Goal: Task Accomplishment & Management: Manage account settings

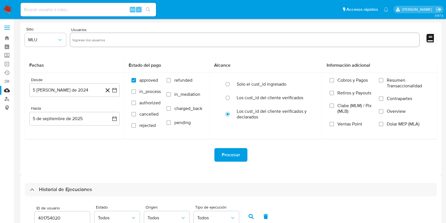
select select "10"
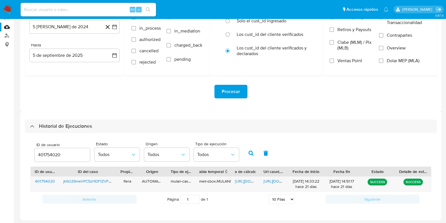
click at [47, 154] on input "401754020" at bounding box center [62, 154] width 55 height 7
click at [246, 151] on button "button" at bounding box center [251, 153] width 15 height 14
click at [246, 180] on span "https://docs.google.com/spreadsheets/d/1QZ_j-zj6iyFcGOjFqo7kwc1XqhDd0uOvkS0TxDW…" at bounding box center [254, 181] width 39 height 6
click at [271, 180] on span "https://docs.google.com/document/d/1Z2vGSfZb1UMjpvkvpQ0eOZ0YC0FtyWSM6xtXC5xCRII…" at bounding box center [282, 181] width 39 height 6
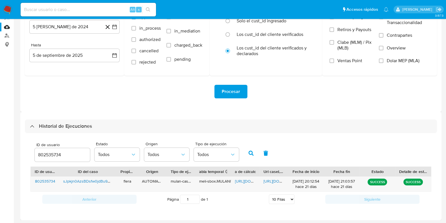
click at [48, 157] on input "802535734" at bounding box center [62, 154] width 55 height 7
click at [254, 153] on button "button" at bounding box center [251, 153] width 15 height 14
click at [249, 179] on span "https://docs.google.com/spreadsheets/d/1H9hUJWe-JZaWAhD-yvnuDFKw_WhheU2wHU1zZGa…" at bounding box center [254, 181] width 39 height 6
click at [274, 181] on span "https://docs.google.com/document/d/14bymuZpOwfOEWdhlawlrBZVPb9uK5D9DLENkfYt18G0…" at bounding box center [282, 181] width 39 height 6
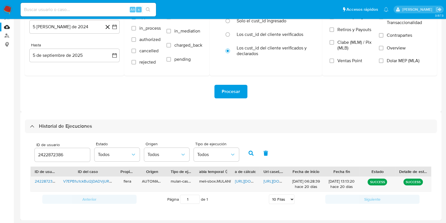
click at [56, 157] on input "2422872386" at bounding box center [62, 154] width 55 height 7
type input "2295306703"
click at [250, 153] on icon "button" at bounding box center [251, 152] width 5 height 5
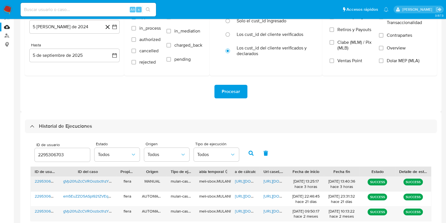
click at [245, 181] on span "https://docs.google.com/spreadsheets/d/1XLVB7HpPaAjx4b88oR64RqbaPqxVwZAxmmUjNc_…" at bounding box center [254, 181] width 39 height 6
click at [271, 181] on span "https://docs.google.com/document/d/1JJ1exTvdcYa58MHQIWp09jUfRHnLy8FbYehxfN4WkiQ…" at bounding box center [282, 181] width 39 height 6
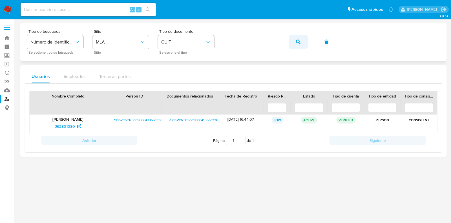
click at [297, 40] on icon "button" at bounding box center [298, 41] width 5 height 5
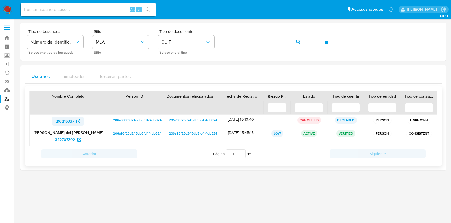
click at [70, 117] on span "210219337" at bounding box center [65, 121] width 19 height 9
click at [66, 138] on span "342707392" at bounding box center [65, 139] width 20 height 9
click at [299, 41] on icon "button" at bounding box center [298, 41] width 5 height 5
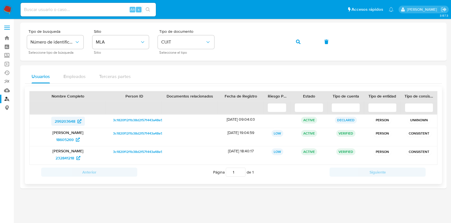
click at [58, 117] on span "299203648" at bounding box center [65, 121] width 21 height 9
click at [67, 138] on span "18605269" at bounding box center [64, 139] width 17 height 9
click at [68, 159] on span "232841218" at bounding box center [65, 157] width 19 height 9
click at [298, 40] on icon "button" at bounding box center [298, 41] width 5 height 5
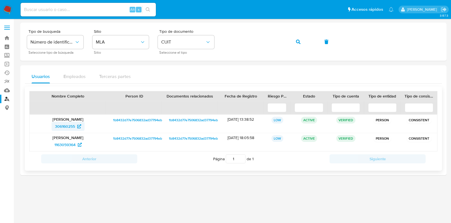
click at [63, 122] on span "306160255" at bounding box center [65, 126] width 20 height 9
click at [69, 144] on span "1163059364" at bounding box center [64, 144] width 21 height 9
click at [293, 39] on button "button" at bounding box center [298, 42] width 19 height 14
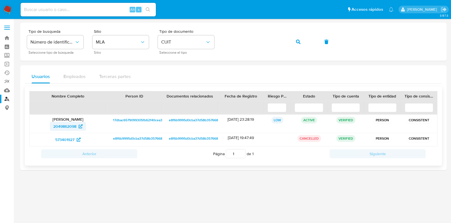
click at [59, 127] on span "2049862098" at bounding box center [64, 126] width 23 height 9
click at [65, 137] on span "573401927" at bounding box center [64, 139] width 19 height 9
click at [296, 42] on icon "button" at bounding box center [298, 41] width 5 height 5
click at [68, 124] on span "1067741659" at bounding box center [65, 126] width 21 height 9
click at [71, 139] on span "806267241" at bounding box center [64, 139] width 19 height 9
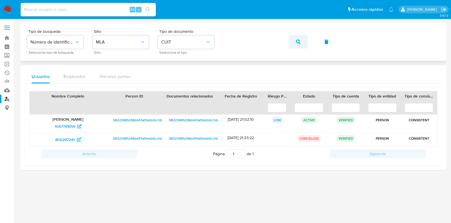
click at [299, 39] on icon "button" at bounding box center [298, 41] width 5 height 5
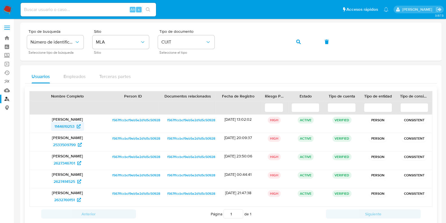
click at [61, 126] on span "1144619253" at bounding box center [64, 126] width 20 height 9
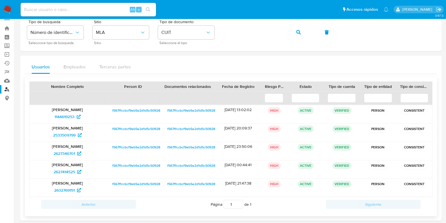
scroll to position [15, 0]
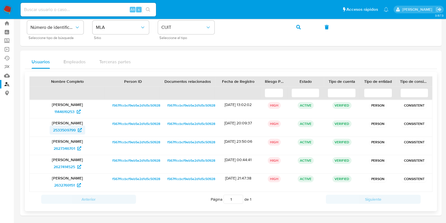
click at [58, 128] on span "2533509799" at bounding box center [64, 129] width 23 height 9
click at [68, 148] on span "2627346701" at bounding box center [64, 148] width 21 height 9
click at [67, 167] on span "2627414525" at bounding box center [64, 166] width 21 height 9
click at [72, 186] on span "2632769151" at bounding box center [64, 184] width 21 height 9
click at [300, 23] on span "button" at bounding box center [298, 27] width 5 height 12
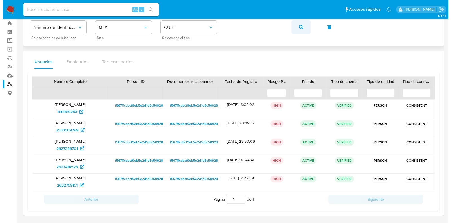
scroll to position [0, 0]
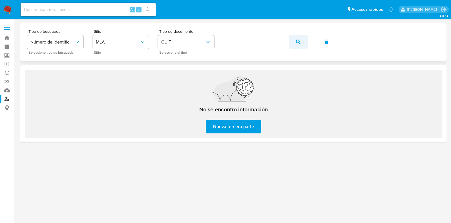
click at [299, 43] on icon "button" at bounding box center [298, 41] width 5 height 5
click at [298, 42] on icon "button" at bounding box center [298, 41] width 5 height 5
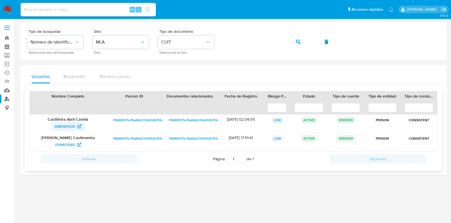
click at [60, 127] on span "648365530" at bounding box center [65, 126] width 21 height 9
click at [70, 141] on span "1391413545" at bounding box center [65, 144] width 20 height 9
click at [296, 40] on icon "button" at bounding box center [298, 41] width 5 height 5
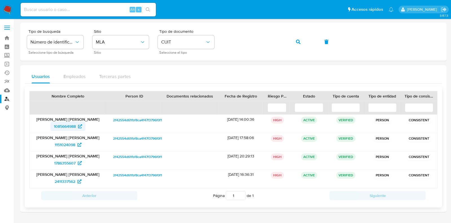
click at [65, 126] on span "1085664988" at bounding box center [65, 126] width 22 height 9
click at [65, 147] on span "1151024098" at bounding box center [65, 144] width 21 height 9
click at [62, 161] on span "1786355607" at bounding box center [64, 162] width 21 height 9
click at [70, 178] on span "2411337562" at bounding box center [65, 181] width 21 height 9
click at [294, 41] on button "button" at bounding box center [298, 42] width 19 height 14
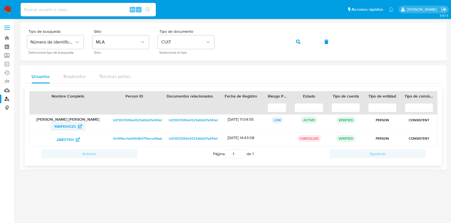
click at [62, 127] on span "1684100025" at bounding box center [65, 126] width 22 height 9
click at [65, 136] on span "288177151" at bounding box center [64, 139] width 17 height 9
click at [297, 40] on icon "button" at bounding box center [298, 41] width 5 height 5
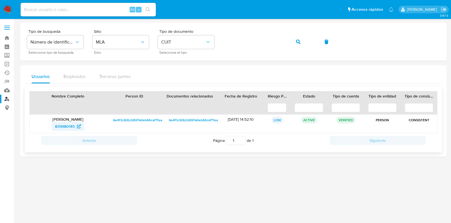
click at [69, 122] on span "839980145" at bounding box center [65, 126] width 20 height 9
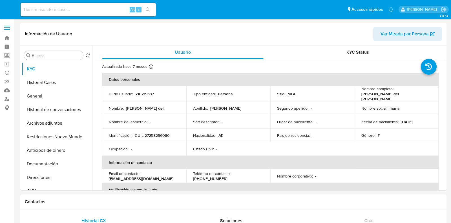
select select "10"
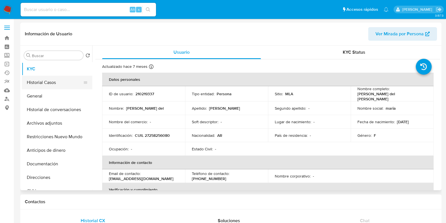
click at [58, 87] on button "Historial Casos" at bounding box center [55, 83] width 66 height 14
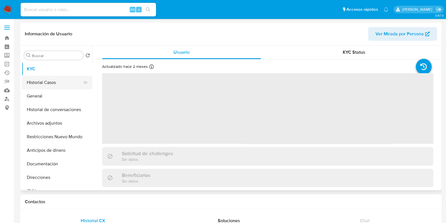
click at [46, 87] on button "Historial Casos" at bounding box center [55, 83] width 66 height 14
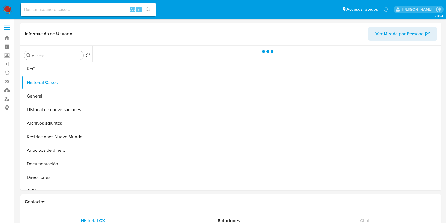
select select "10"
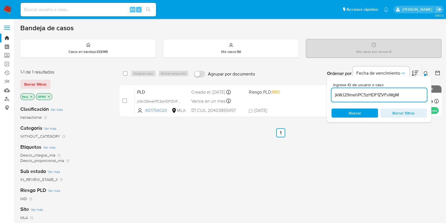
click at [362, 94] on input "jkWJ29mehPC5zHDF1ZVFvWgM" at bounding box center [378, 94] width 95 height 7
paste input "sJpkjn0AzsBDsfw0jdBu9KK6"
type input "sJpkjn0AzsBDsfw0jdBu9KK6"
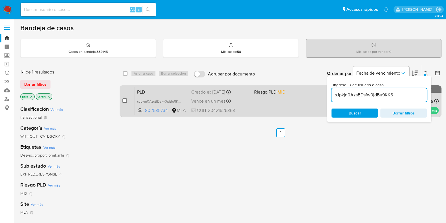
click at [126, 101] on input "checkbox" at bounding box center [124, 100] width 5 height 5
checkbox input "true"
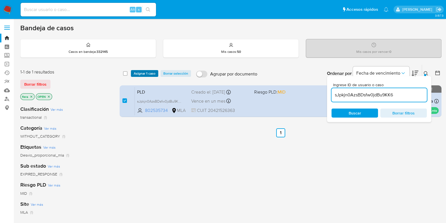
click at [148, 72] on span "Asignar 1 caso" at bounding box center [145, 74] width 22 height 6
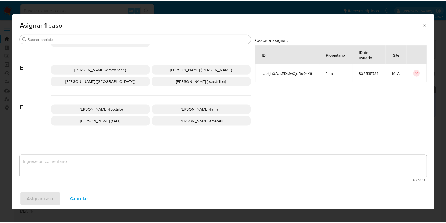
scroll to position [106, 0]
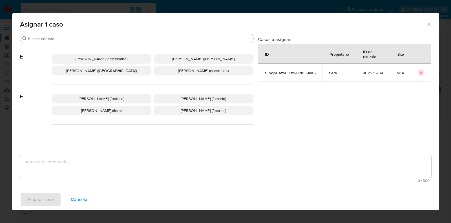
click at [106, 111] on span "[PERSON_NAME] (flera)" at bounding box center [101, 110] width 40 height 6
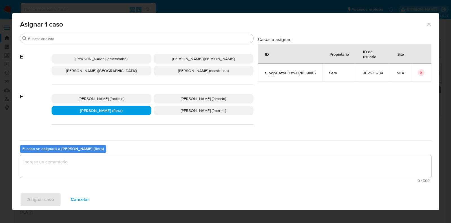
click at [105, 161] on textarea "assign-modal" at bounding box center [226, 166] width 412 height 23
click at [43, 198] on span "Asignar caso" at bounding box center [40, 199] width 27 height 12
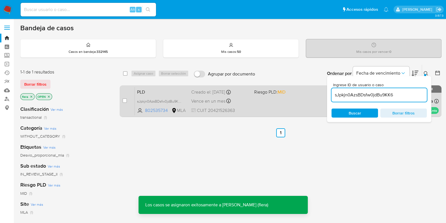
click at [156, 87] on div "PLD sJpkjn0AzsBDsfw0jdBu9KK6 802535734 MLA Riesgo PLD: MID Creado el: [DATE] Cr…" at bounding box center [287, 101] width 304 height 28
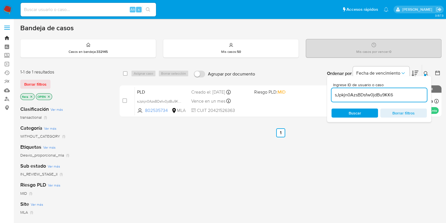
click at [6, 36] on link "Bandeja" at bounding box center [33, 38] width 67 height 9
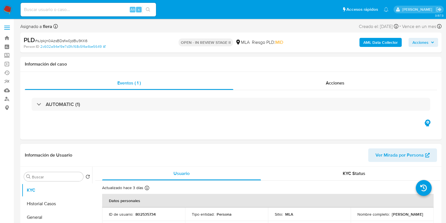
select select "10"
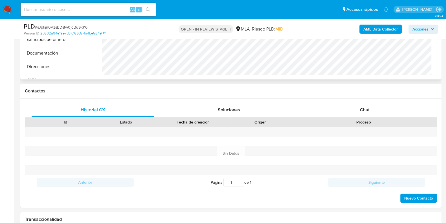
scroll to position [282, 0]
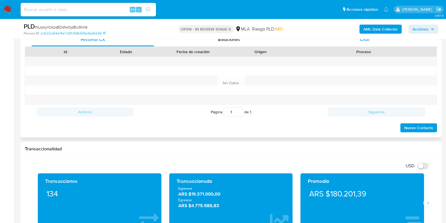
click at [367, 44] on div "Chat" at bounding box center [365, 40] width 122 height 14
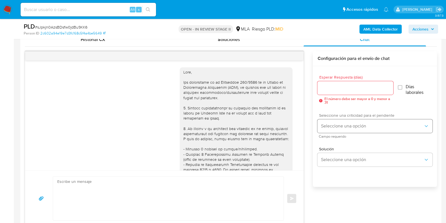
scroll to position [334, 0]
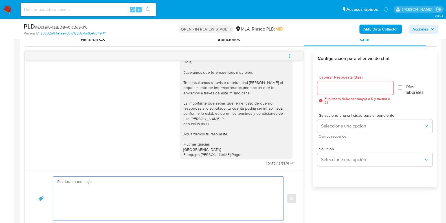
click at [120, 183] on textarea at bounding box center [166, 197] width 219 height 43
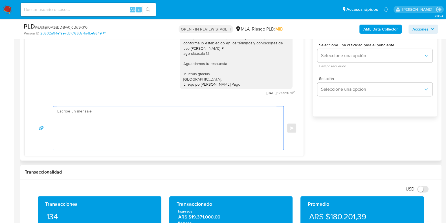
scroll to position [353, 0]
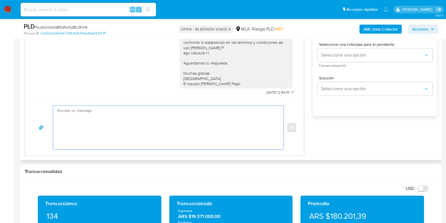
paste textarea "Hola, Esperamos que te encuentres muy bien. Te consultamos si tuviste oportunid…"
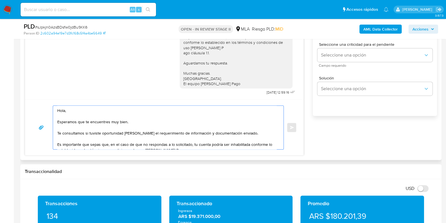
scroll to position [25, 0]
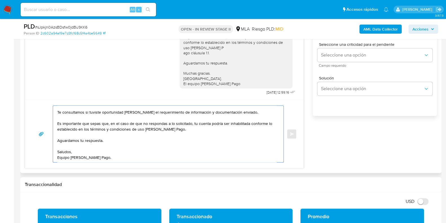
click at [87, 115] on textarea "Hola, Esperamos que te encuentres muy bien. Te consultamos si tuviste oportunid…" at bounding box center [166, 134] width 219 height 56
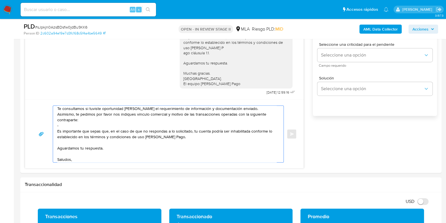
paste textarea "Maria del Carmen Sandoval"
paste textarea "27258256080"
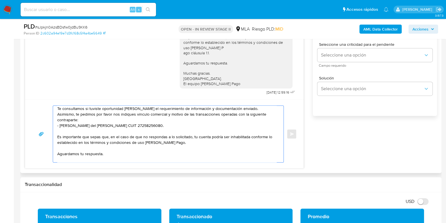
scroll to position [43, 0]
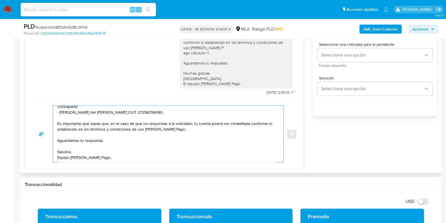
click at [101, 133] on textarea "Hola, Esperamos que te encuentres muy bien. Te consultamos si tuviste oportunid…" at bounding box center [166, 134] width 219 height 56
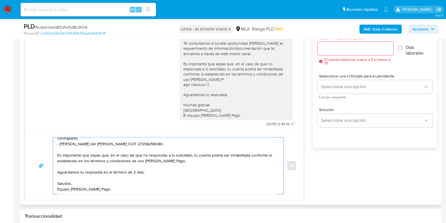
scroll to position [282, 0]
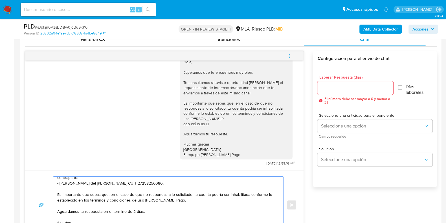
type textarea "Hola, Esperamos que te encuentres muy bien. Te consultamos si tuviste oportunid…"
click at [341, 90] on input "Esperar Respuesta (días)" at bounding box center [355, 87] width 76 height 7
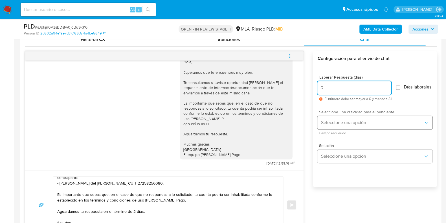
type input "2"
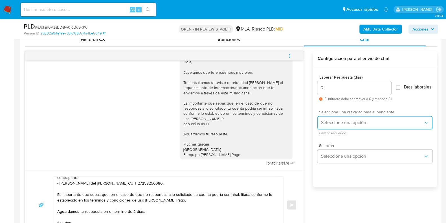
click at [336, 124] on span "Seleccione una opción" at bounding box center [372, 123] width 103 height 6
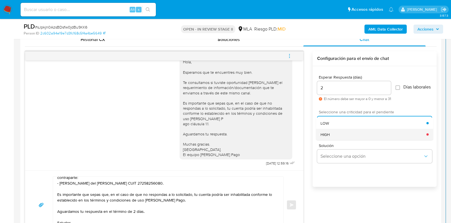
click at [337, 137] on div "HIGH" at bounding box center [374, 133] width 106 height 11
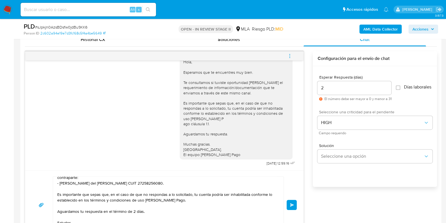
click at [292, 205] on span "Enviar" at bounding box center [292, 204] width 4 height 3
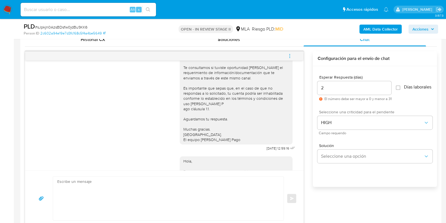
scroll to position [452, 0]
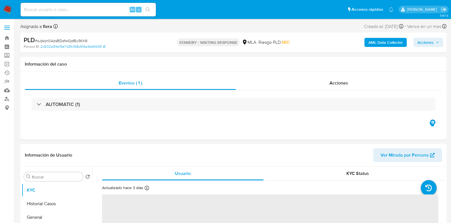
select select "10"
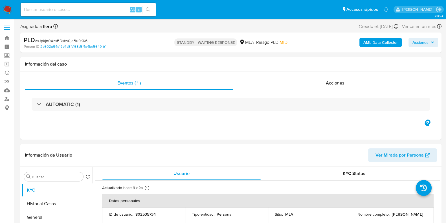
click at [68, 10] on input at bounding box center [88, 9] width 135 height 7
paste input "V7EPB1u1ckBuI2jDADVjUR4V"
type input "V7EPB1u1ckBuI2jDADVjUR4V"
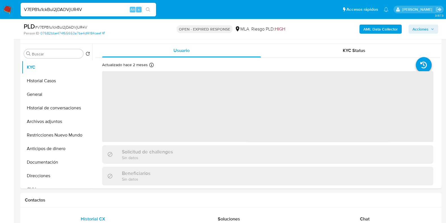
scroll to position [106, 0]
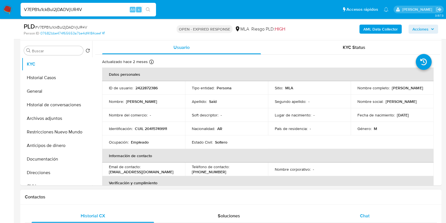
select select "10"
click at [377, 215] on div "Chat" at bounding box center [365, 216] width 122 height 14
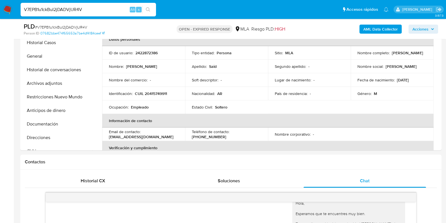
scroll to position [70, 0]
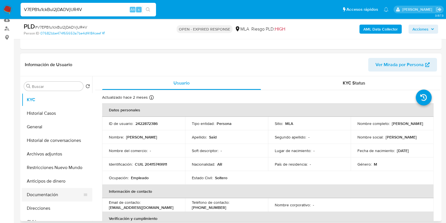
click at [45, 196] on button "Documentación" at bounding box center [55, 195] width 66 height 14
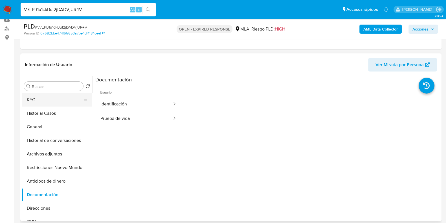
click at [52, 99] on button "KYC" at bounding box center [55, 100] width 66 height 14
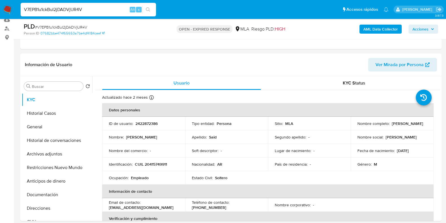
click at [65, 10] on input "V7EPB1u1ckBuI2jDADVjUR4V" at bounding box center [88, 9] width 135 height 7
click at [151, 122] on p "2422872386" at bounding box center [146, 123] width 22 height 5
copy p "2422872386"
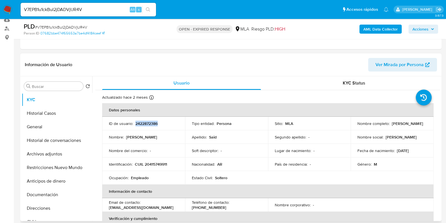
drag, startPoint x: 398, startPoint y: 126, endPoint x: 357, endPoint y: 126, distance: 41.5
click at [357, 126] on div "Nombre completo : Fabian Ezequiel Said" at bounding box center [391, 123] width 69 height 5
copy p "Fabian Ezequiel Said"
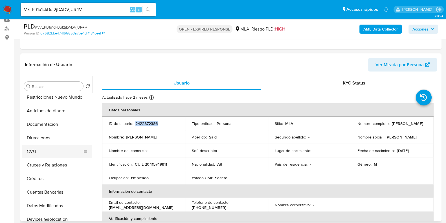
click at [41, 151] on button "CVU" at bounding box center [55, 151] width 66 height 14
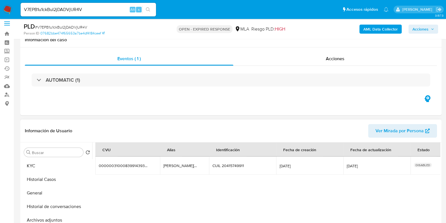
scroll to position [0, 0]
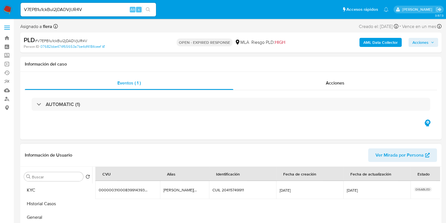
drag, startPoint x: 163, startPoint y: 190, endPoint x: 192, endPoint y: 192, distance: 29.5
click at [192, 192] on td "fabian.991.agente.mp fabian.991.agente.mp" at bounding box center [184, 190] width 49 height 18
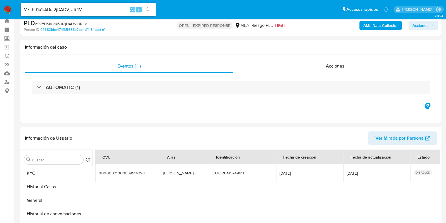
scroll to position [70, 0]
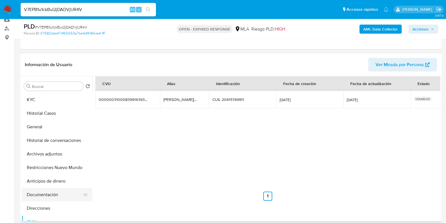
click at [49, 192] on button "Documentación" at bounding box center [55, 195] width 66 height 14
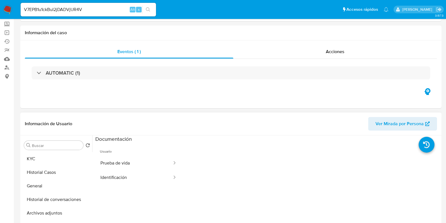
scroll to position [0, 0]
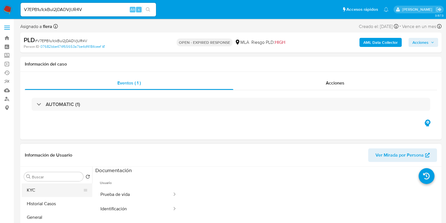
click at [32, 186] on button "KYC" at bounding box center [55, 190] width 66 height 14
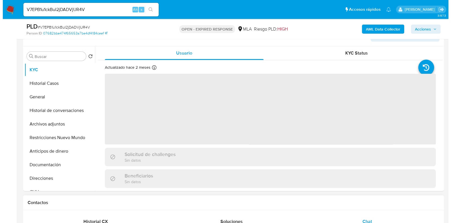
scroll to position [106, 0]
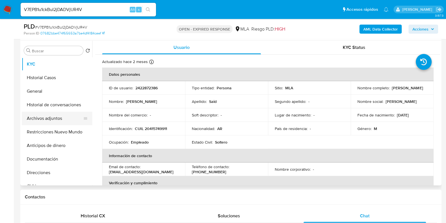
click at [54, 119] on button "Archivos adjuntos" at bounding box center [55, 118] width 66 height 14
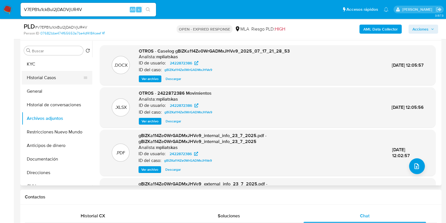
click at [41, 74] on button "Historial Casos" at bounding box center [55, 78] width 66 height 14
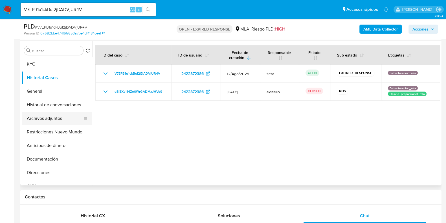
click at [58, 120] on button "Archivos adjuntos" at bounding box center [55, 118] width 66 height 14
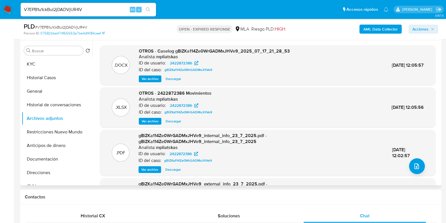
click at [152, 78] on span "Ver archivo" at bounding box center [150, 79] width 17 height 6
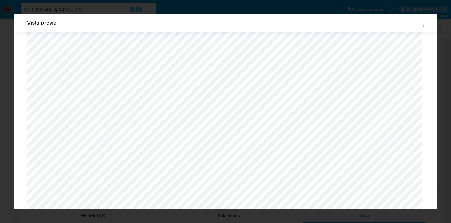
scroll to position [165, 0]
click at [422, 25] on icon "Attachment preview" at bounding box center [423, 26] width 5 height 5
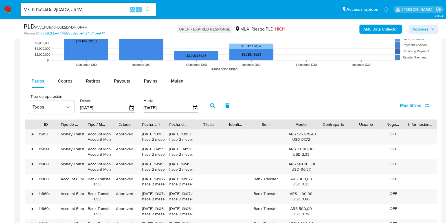
scroll to position [670, 0]
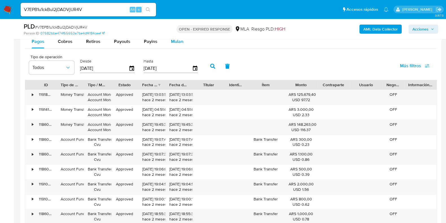
click at [178, 45] on div "Mulan" at bounding box center [177, 42] width 12 height 14
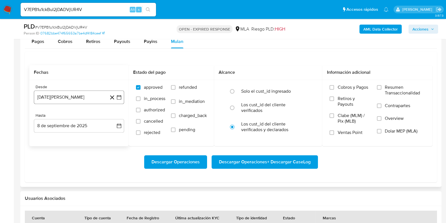
click at [80, 98] on button "8 de agosto de 2024" at bounding box center [79, 97] width 90 height 14
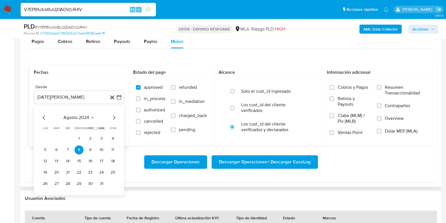
click at [91, 118] on icon "Seleccionar mes y año" at bounding box center [92, 117] width 5 height 5
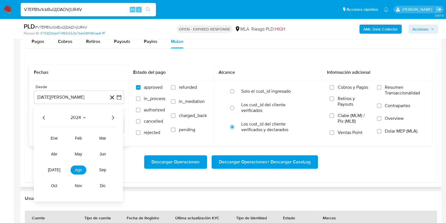
click at [113, 119] on icon "Año siguiente" at bounding box center [112, 117] width 7 height 7
click at [52, 170] on span "jul" at bounding box center [54, 169] width 12 height 5
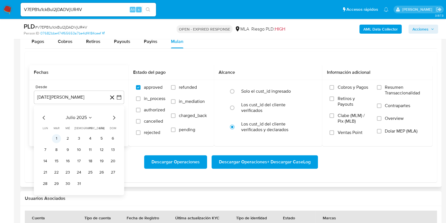
click at [55, 140] on button "1" at bounding box center [56, 138] width 9 height 9
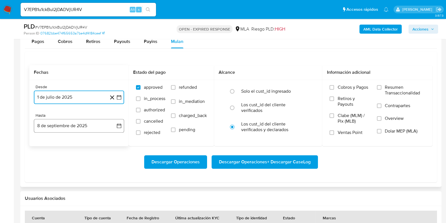
click at [60, 129] on button "8 de septiembre de 2025" at bounding box center [79, 126] width 90 height 14
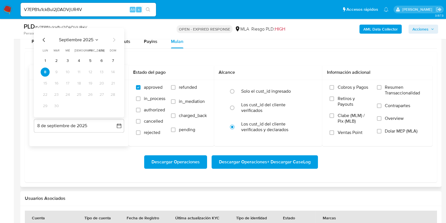
click at [85, 40] on span "septiembre 2025" at bounding box center [76, 40] width 34 height 6
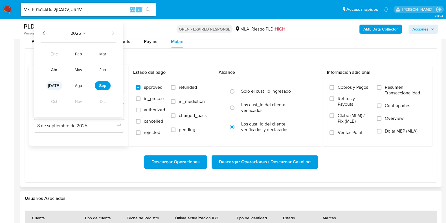
click at [56, 85] on span "jul" at bounding box center [54, 85] width 12 height 5
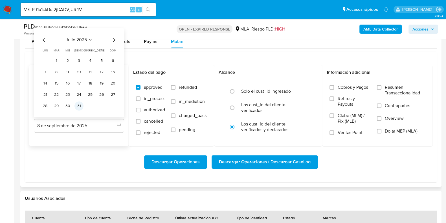
click at [81, 107] on button "31" at bounding box center [78, 105] width 9 height 9
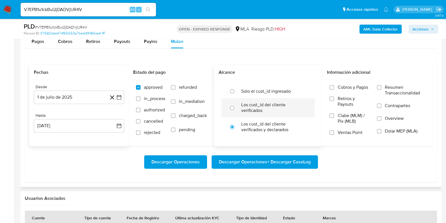
click at [262, 109] on label "Los cust_id del cliente verificados" at bounding box center [274, 107] width 66 height 11
click at [237, 109] on input "radio" at bounding box center [232, 107] width 9 height 9
radio input "true"
click at [396, 129] on span "Dolar MEP (MLA)" at bounding box center [401, 131] width 33 height 6
click at [381, 129] on input "Dolar MEP (MLA)" at bounding box center [379, 131] width 5 height 5
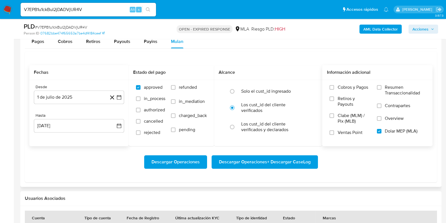
click at [251, 161] on span "Descargar Operaciones + Descargar CaseLog" at bounding box center [265, 161] width 92 height 12
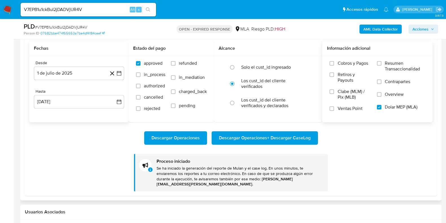
scroll to position [705, 0]
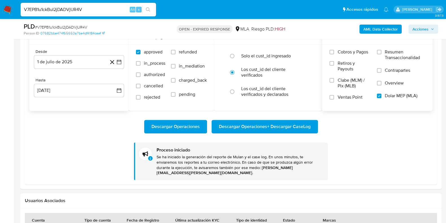
click at [56, 9] on input "V7EPB1u1ckBuI2jDADVjUR4V" at bounding box center [88, 9] width 135 height 7
paste input "wIOZG5KxpLdEReP1ky8I1zMX"
type input "wIOZG5KxpLdEReP1ky8I1zMX"
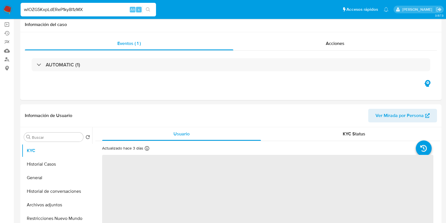
scroll to position [106, 0]
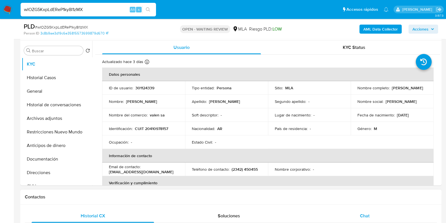
click at [368, 211] on div "Chat" at bounding box center [365, 216] width 122 height 14
select select "10"
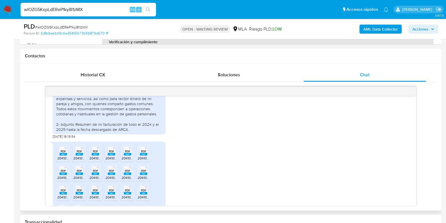
scroll to position [248, 0]
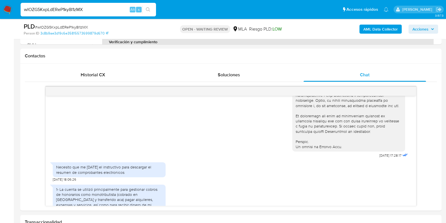
click at [67, 10] on input "wIOZG5KxpLdEReP1ky8I1zMX" at bounding box center [88, 9] width 135 height 7
paste input "jkWJ29mehPC5zHDF1ZVFvWgM"
type input "jkWJ29mehPC5zHDF1ZVFvWgM"
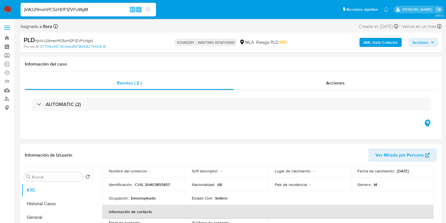
select select "10"
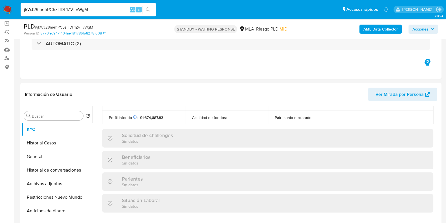
scroll to position [106, 0]
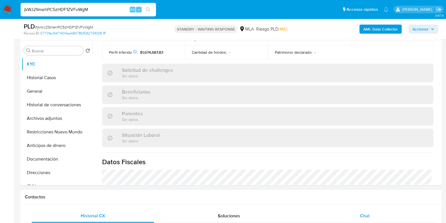
click at [382, 215] on div "Chat" at bounding box center [365, 216] width 122 height 14
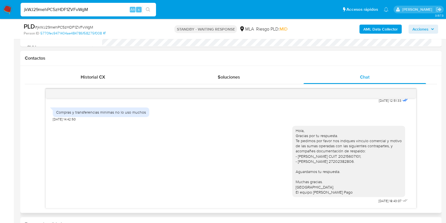
scroll to position [282, 0]
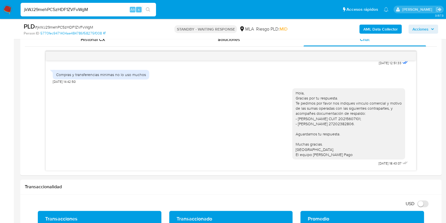
click at [82, 10] on input "jkWJ29mehPC5zHDF1ZVFvWgM" at bounding box center [88, 9] width 135 height 7
paste input "em5EuZZO5ASpI921ZVEqPlrp"
type input "em5EuZZO5ASpI921ZVEqPlrp"
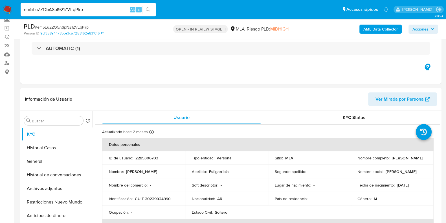
scroll to position [106, 0]
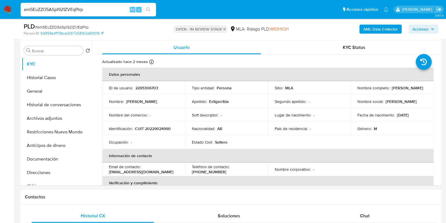
select select "10"
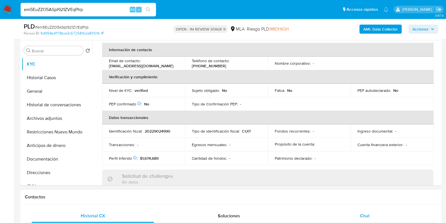
click at [373, 218] on div "Chat" at bounding box center [365, 216] width 122 height 14
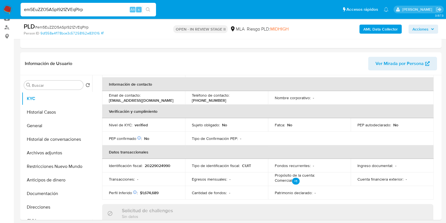
scroll to position [70, 0]
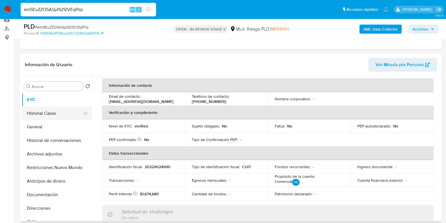
click at [47, 109] on button "Historial Casos" at bounding box center [55, 113] width 66 height 14
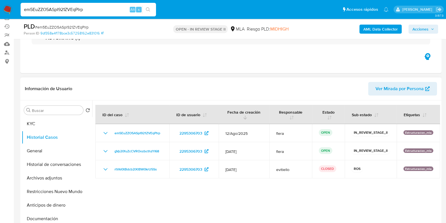
scroll to position [35, 0]
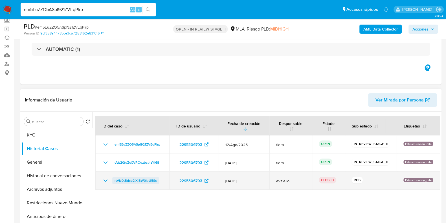
click at [141, 180] on span "rtVkl0tBdcb2lXlBW0krU5Ss" at bounding box center [136, 180] width 42 height 7
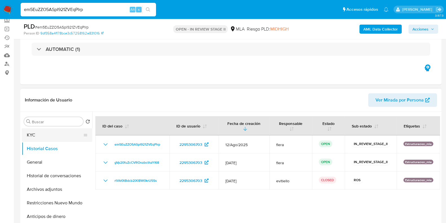
click at [35, 132] on button "KYC" at bounding box center [55, 135] width 66 height 14
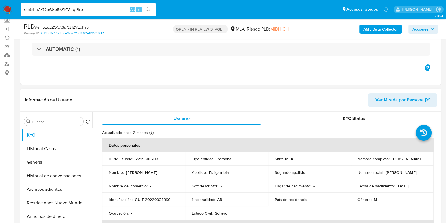
click at [144, 160] on p "2295306703" at bounding box center [146, 158] width 23 height 5
copy p "2295306703"
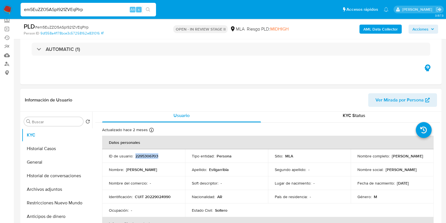
scroll to position [0, 0]
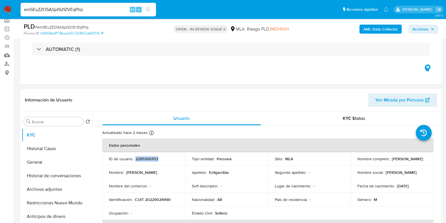
drag, startPoint x: 408, startPoint y: 163, endPoint x: 356, endPoint y: 161, distance: 52.0
click at [357, 161] on div "Nombre completo : Leonardo Martin Estigarribia" at bounding box center [391, 158] width 69 height 5
copy p "Leonardo Martin Estigarribia"
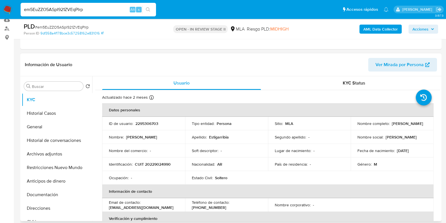
click at [150, 122] on p "2295306703" at bounding box center [146, 123] width 23 height 5
copy p "2295306703"
click at [53, 116] on button "Historial Casos" at bounding box center [55, 113] width 66 height 14
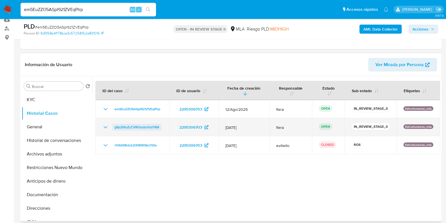
drag, startPoint x: 164, startPoint y: 127, endPoint x: 115, endPoint y: 127, distance: 49.4
click at [115, 127] on td "gVp20fuZcCVROozbcthzYI68" at bounding box center [132, 127] width 74 height 18
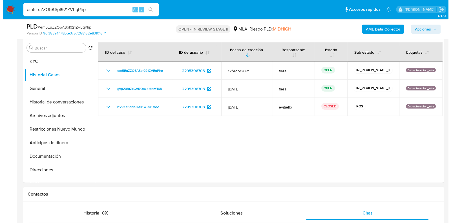
scroll to position [93, 0]
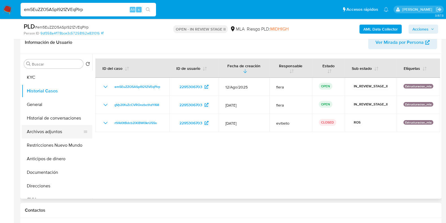
click at [43, 133] on button "Archivos adjuntos" at bounding box center [55, 132] width 66 height 14
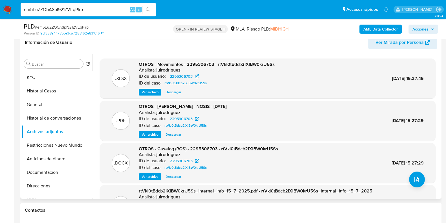
click at [150, 179] on span "Ver archivo" at bounding box center [150, 176] width 17 height 6
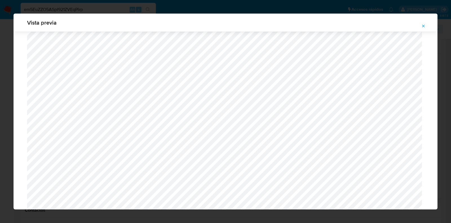
scroll to position [341, 0]
click at [423, 24] on icon "Attachment preview" at bounding box center [423, 26] width 5 height 5
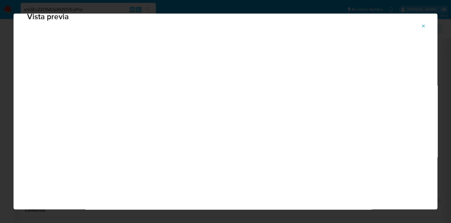
scroll to position [14, 0]
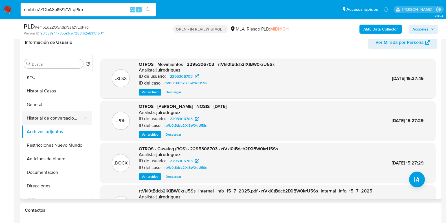
click at [66, 123] on button "Historial de conversaciones" at bounding box center [55, 118] width 66 height 14
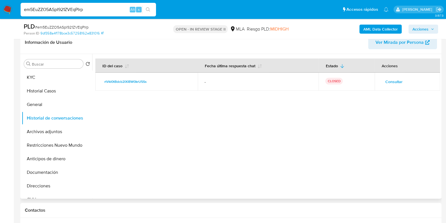
click at [396, 81] on span "Consultar" at bounding box center [393, 82] width 17 height 8
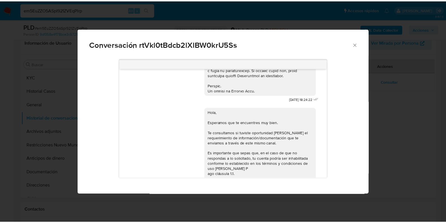
scroll to position [334, 0]
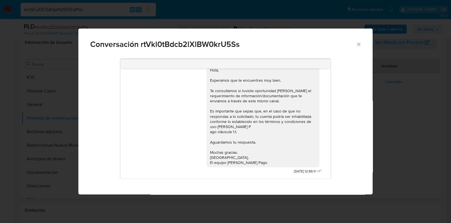
click at [360, 45] on icon "Cerrar" at bounding box center [358, 44] width 3 height 3
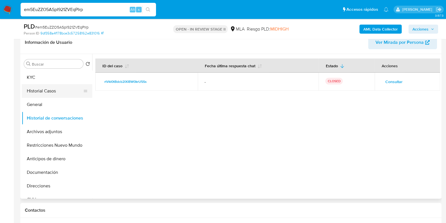
click at [49, 89] on button "Historial Casos" at bounding box center [55, 91] width 66 height 14
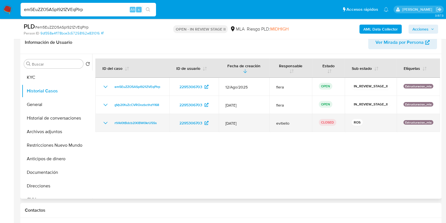
click at [106, 122] on icon "Mostrar/Ocultar" at bounding box center [105, 122] width 7 height 7
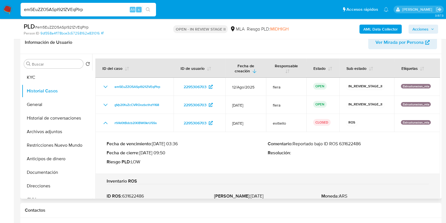
drag, startPoint x: 324, startPoint y: 144, endPoint x: 364, endPoint y: 145, distance: 39.8
click at [364, 145] on p "Comentario : Reportado bajo ID ROS 631622486" at bounding box center [348, 144] width 161 height 6
click at [56, 147] on button "Restricciones Nuevo Mundo" at bounding box center [55, 145] width 66 height 14
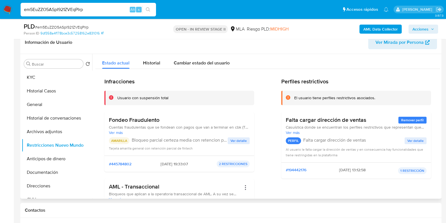
scroll to position [70, 0]
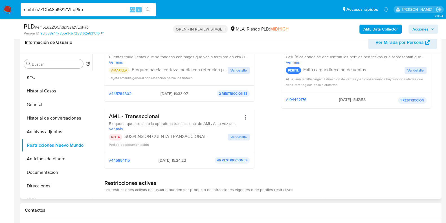
click at [238, 135] on span "Ver detalle" at bounding box center [238, 137] width 16 height 6
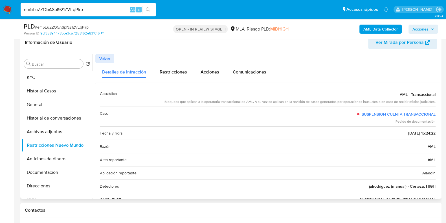
scroll to position [35, 0]
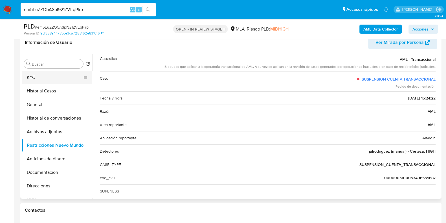
click at [40, 80] on button "KYC" at bounding box center [55, 78] width 66 height 14
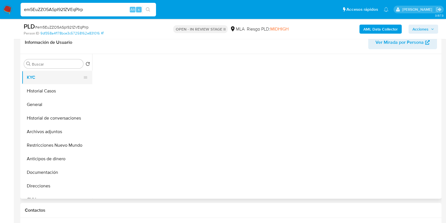
scroll to position [0, 0]
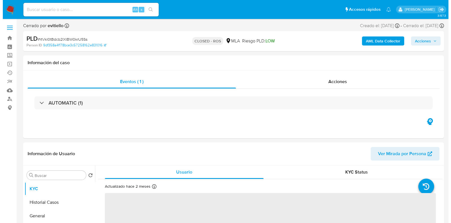
scroll to position [70, 0]
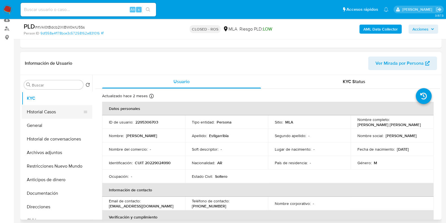
select select "10"
click at [51, 147] on button "Archivos adjuntos" at bounding box center [55, 153] width 66 height 14
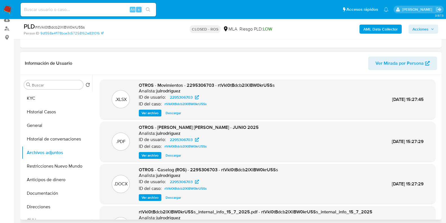
click at [149, 195] on span "Ver archivo" at bounding box center [150, 197] width 17 height 6
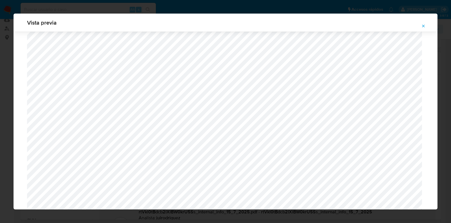
scroll to position [165, 0]
click at [426, 26] on button "Attachment preview" at bounding box center [424, 25] width 12 height 9
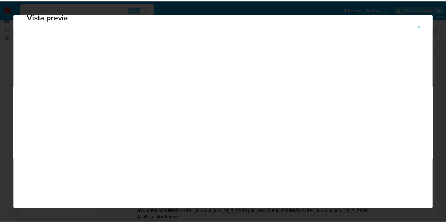
scroll to position [14, 0]
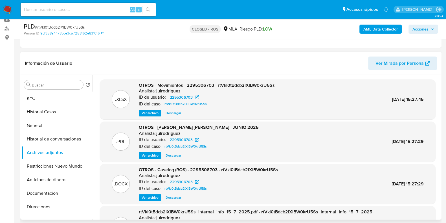
click at [79, 11] on input at bounding box center [88, 9] width 135 height 7
paste input "T96e4GGGcrSIPO0FBng6FZED"
type input "T96e4GGGcrSIPO0FBng6FZED"
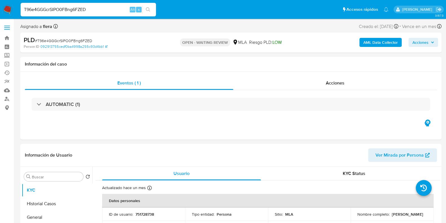
select select "10"
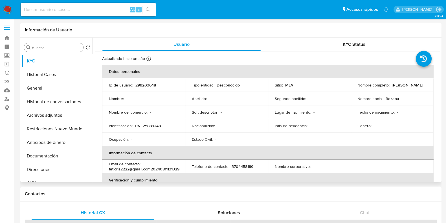
select select "10"
click at [52, 74] on button "Historial Casos" at bounding box center [55, 75] width 66 height 14
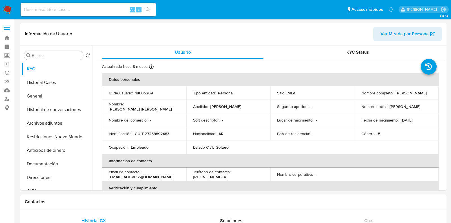
select select "10"
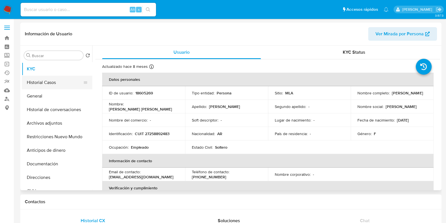
click at [57, 80] on button "Historial Casos" at bounding box center [55, 83] width 66 height 14
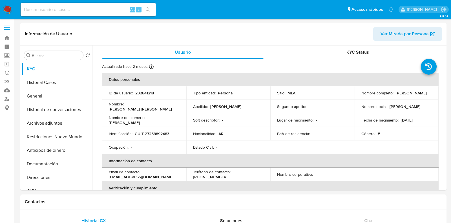
select select "10"
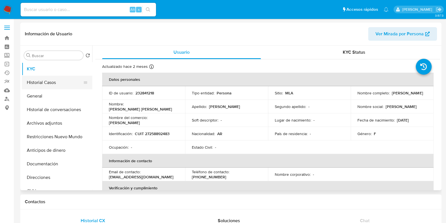
click at [52, 84] on button "Historial Casos" at bounding box center [55, 83] width 66 height 14
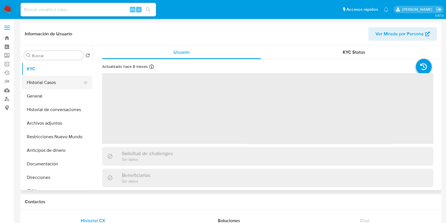
click at [57, 81] on button "Historial Casos" at bounding box center [55, 83] width 66 height 14
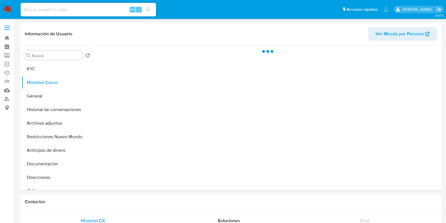
select select "10"
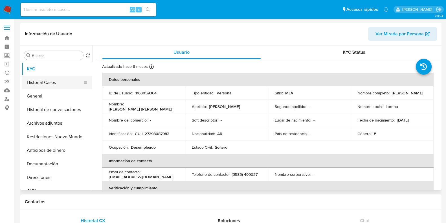
click at [60, 83] on button "Historial Casos" at bounding box center [55, 83] width 66 height 14
select select "10"
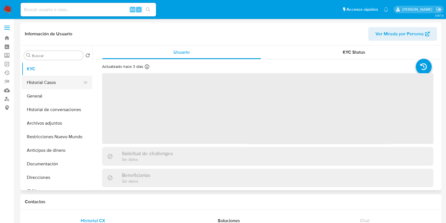
click at [57, 82] on button "Historial Casos" at bounding box center [55, 83] width 66 height 14
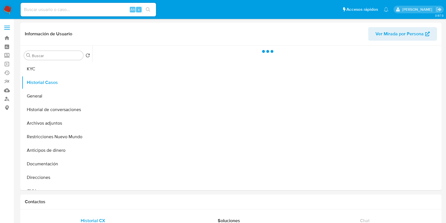
select select "10"
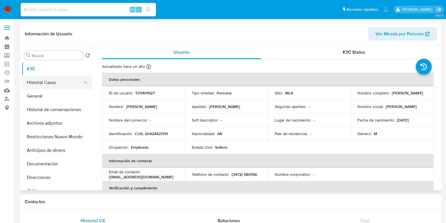
click at [37, 82] on button "Historial Casos" at bounding box center [55, 83] width 66 height 14
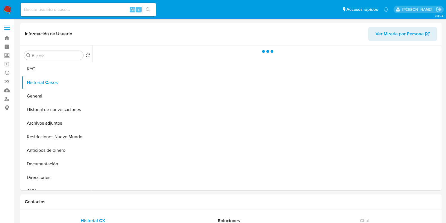
select select "10"
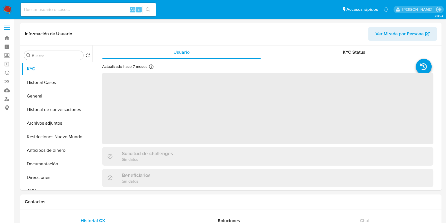
select select "10"
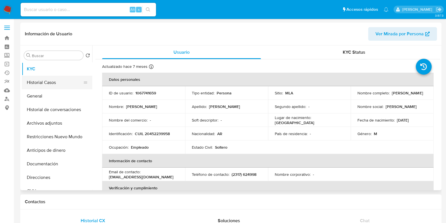
click at [62, 82] on button "Historial Casos" at bounding box center [55, 83] width 66 height 14
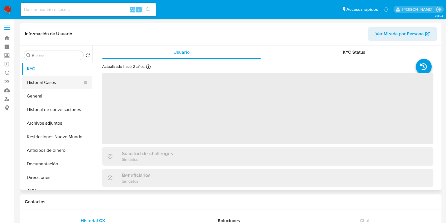
click at [52, 86] on button "Historial Casos" at bounding box center [55, 83] width 66 height 14
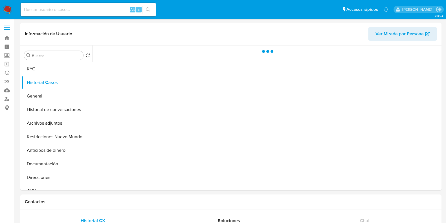
select select "10"
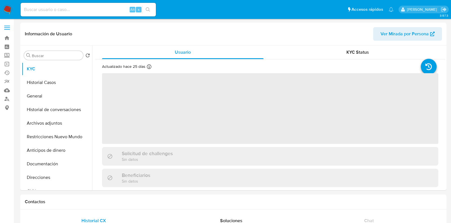
select select "10"
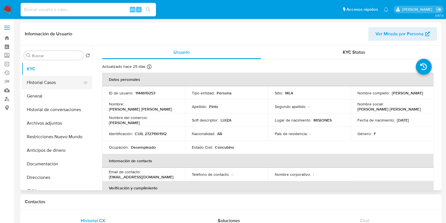
click at [50, 84] on button "Historial Casos" at bounding box center [55, 83] width 66 height 14
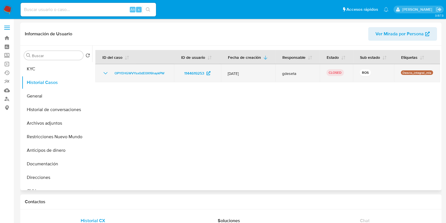
click at [107, 73] on icon "Mostrar/Ocultar" at bounding box center [105, 73] width 7 height 7
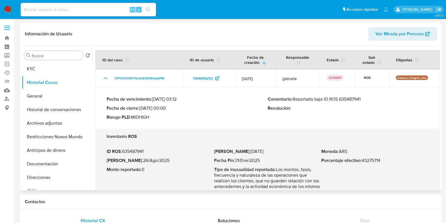
drag, startPoint x: 364, startPoint y: 100, endPoint x: 294, endPoint y: 100, distance: 70.0
click at [294, 100] on p "Comentario : Reportado bajo ID ROS 635487941" at bounding box center [348, 99] width 161 height 6
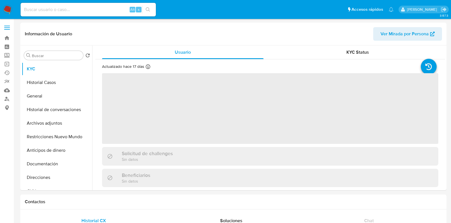
select select "10"
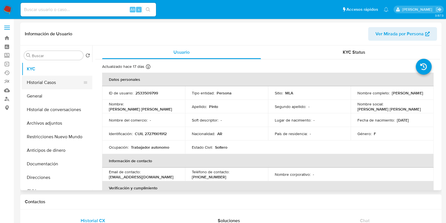
click at [51, 83] on button "Historial Casos" at bounding box center [55, 83] width 66 height 14
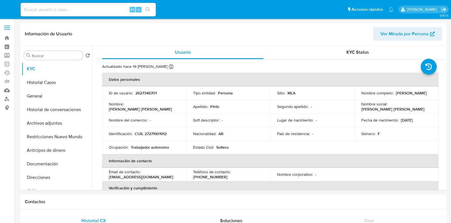
select select "10"
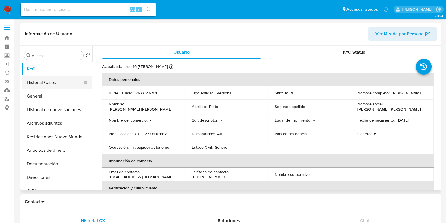
click at [38, 86] on button "Historial Casos" at bounding box center [55, 83] width 66 height 14
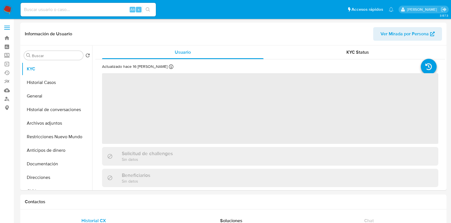
select select "10"
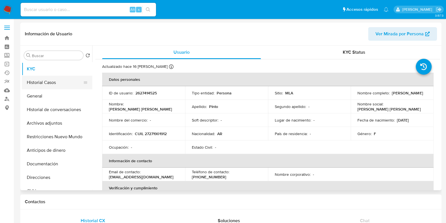
click at [65, 85] on button "Historial Casos" at bounding box center [55, 83] width 66 height 14
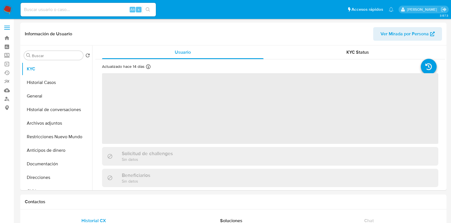
select select "10"
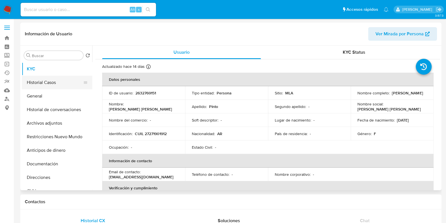
click at [45, 85] on button "Historial Casos" at bounding box center [55, 83] width 66 height 14
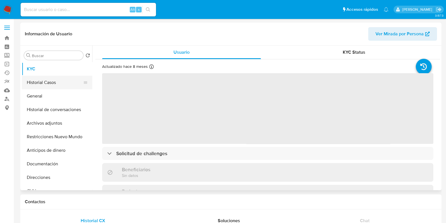
click at [39, 81] on button "Historial Casos" at bounding box center [55, 83] width 66 height 14
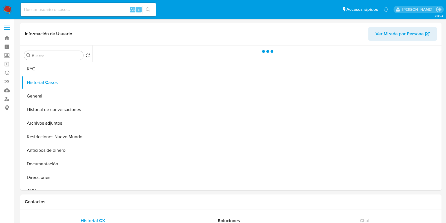
select select "10"
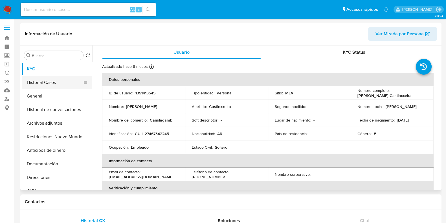
select select "10"
click at [53, 84] on button "Historial Casos" at bounding box center [55, 83] width 66 height 14
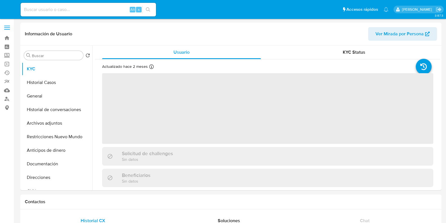
select select "10"
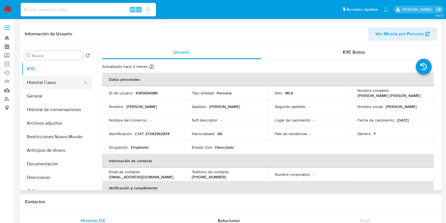
click at [41, 85] on button "Historial Casos" at bounding box center [55, 83] width 66 height 14
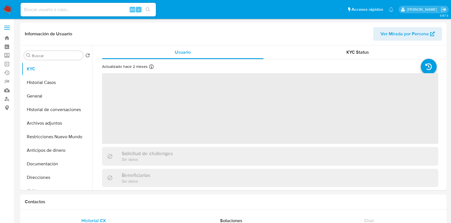
select select "10"
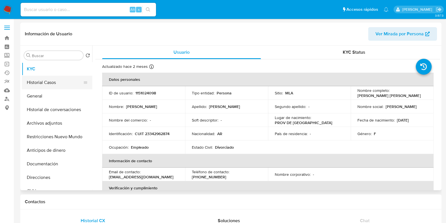
click at [59, 87] on button "Historial Casos" at bounding box center [55, 83] width 66 height 14
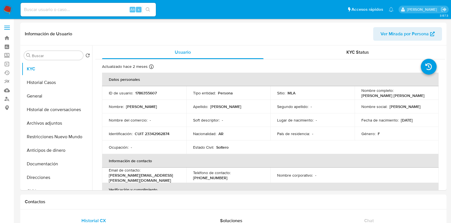
select select "10"
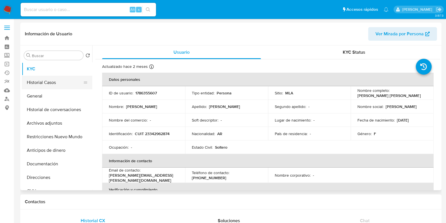
click at [54, 85] on button "Historial Casos" at bounding box center [55, 83] width 66 height 14
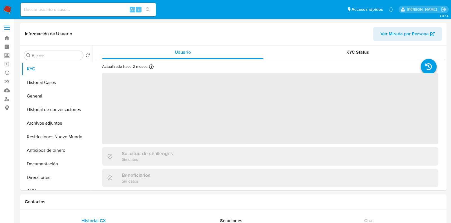
select select "10"
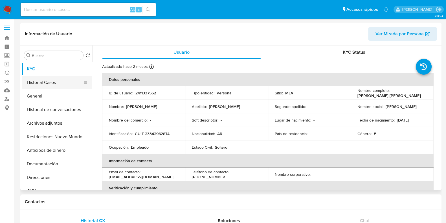
click at [48, 85] on button "Historial Casos" at bounding box center [55, 83] width 66 height 14
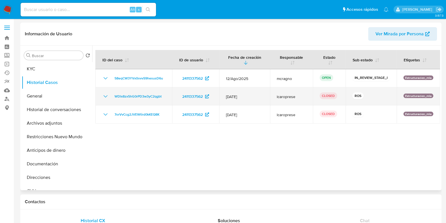
click at [106, 96] on icon "Mostrar/Ocultar" at bounding box center [105, 96] width 7 height 7
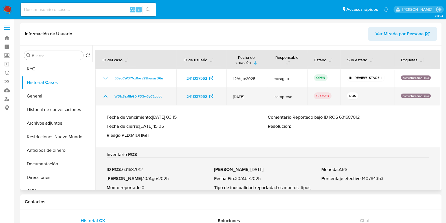
click at [106, 96] on icon "Mostrar/Ocultar" at bounding box center [105, 96] width 7 height 7
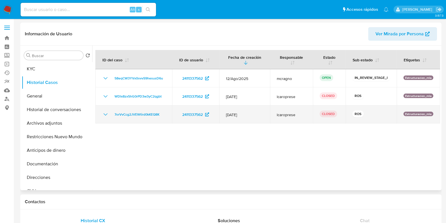
click at [103, 113] on icon "Mostrar/Ocultar" at bounding box center [105, 114] width 7 height 7
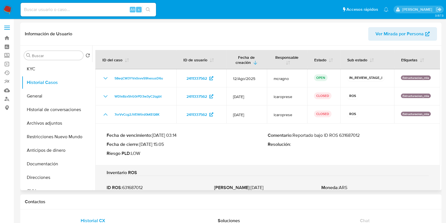
drag, startPoint x: 366, startPoint y: 137, endPoint x: 295, endPoint y: 136, distance: 71.1
click at [295, 136] on p "Comentario : Reportado bajo ID ROS 631687012" at bounding box center [348, 135] width 161 height 6
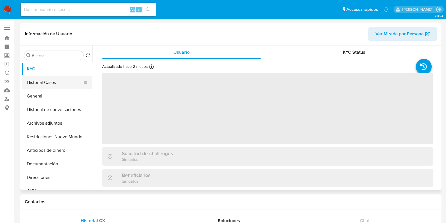
click at [43, 82] on button "Historial Casos" at bounding box center [55, 83] width 66 height 14
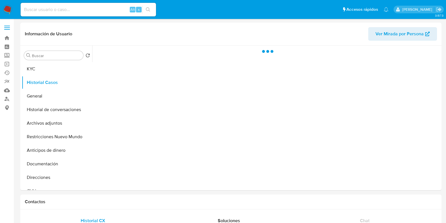
select select "10"
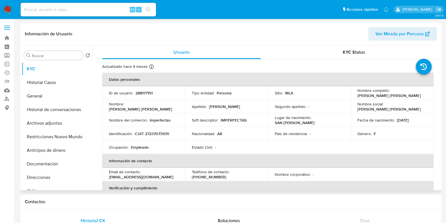
click at [51, 83] on button "Historial Casos" at bounding box center [57, 83] width 71 height 14
select select "10"
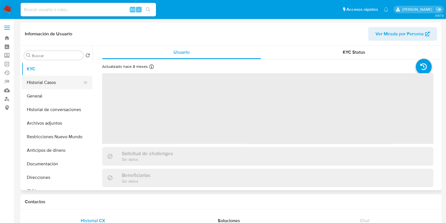
click at [52, 87] on button "Historial Casos" at bounding box center [55, 83] width 66 height 14
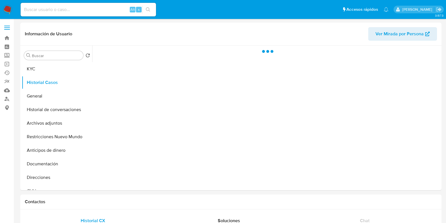
select select "10"
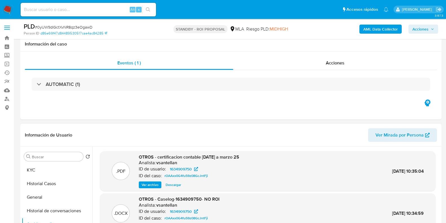
select select "10"
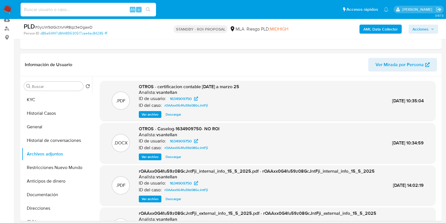
click at [74, 7] on input at bounding box center [88, 9] width 135 height 7
paste input "ljEZZt9fMGpsvsmUHygyQGtG"
type input "ljEZZt9fMGpsvsmUHygyQGtG"
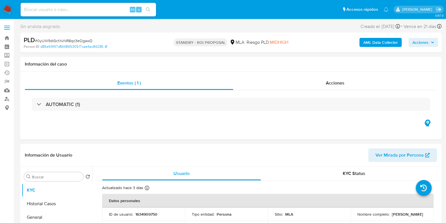
select select "10"
click at [79, 10] on input at bounding box center [88, 9] width 135 height 7
paste input "ljEZZt9fMGpsvsmUHygyQGtG"
type input "ljEZZt9fMGpsvsmUHygyQGtG"
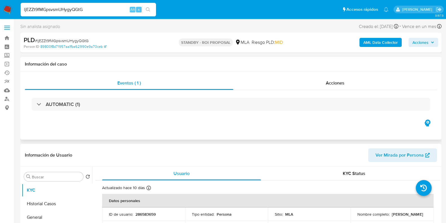
select select "10"
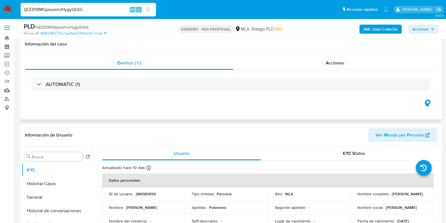
scroll to position [35, 0]
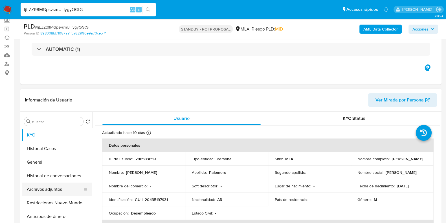
click at [50, 185] on button "Archivos adjuntos" at bounding box center [55, 189] width 66 height 14
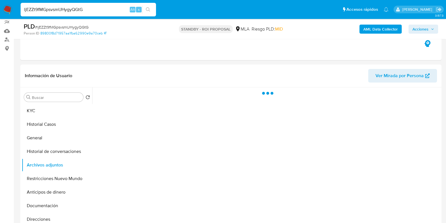
scroll to position [70, 0]
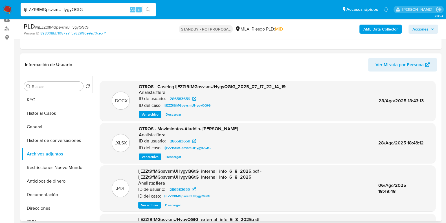
click at [181, 114] on span "Descargar" at bounding box center [174, 114] width 16 height 6
click at [56, 10] on input "ljEZZt9fMGpsvsmUHygyQGtG" at bounding box center [88, 9] width 135 height 7
paste input "WQkDsRqfdYUUVkjKoBLEcA2w"
type input "WQkDsRqfdYUUVkjKoBLEcA2w"
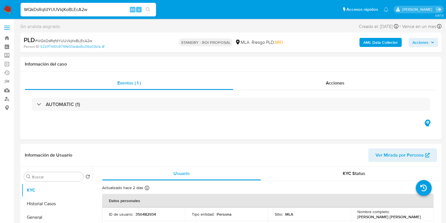
select select "10"
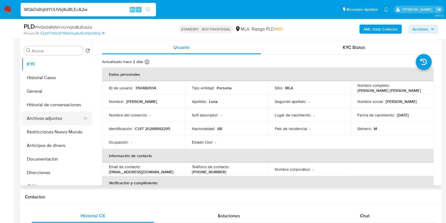
click at [47, 116] on button "Archivos adjuntos" at bounding box center [55, 118] width 66 height 14
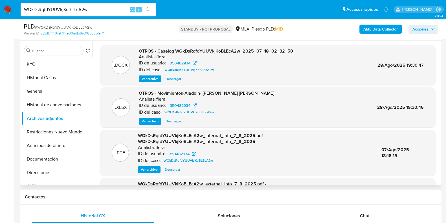
click at [167, 78] on span "Descargar" at bounding box center [174, 79] width 16 height 6
click at [63, 12] on input "WQkDsRqfdYUUVkjKoBLEcA2w" at bounding box center [88, 9] width 135 height 7
paste input "4Lvyq2TJ6luFgmXerZFFLfxx"
type input "4Lvyq2TJ6luFgmXerZFFLfxx"
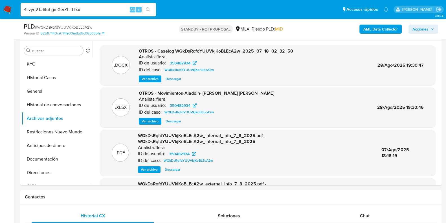
click at [147, 8] on icon "search-icon" at bounding box center [148, 9] width 5 height 5
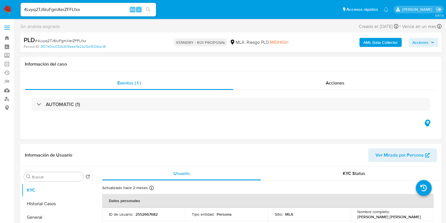
select select "10"
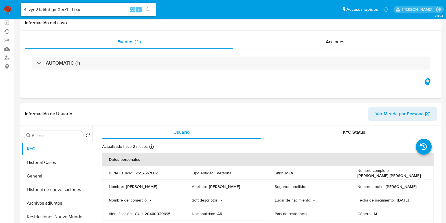
scroll to position [70, 0]
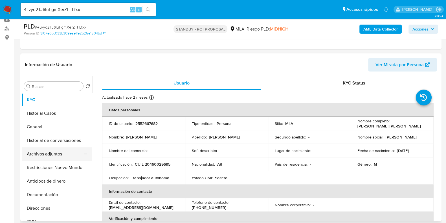
click at [50, 153] on button "Archivos adjuntos" at bounding box center [55, 154] width 66 height 14
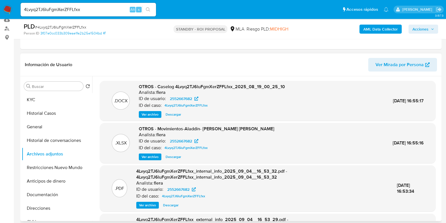
click at [177, 114] on span "Descargar" at bounding box center [174, 114] width 16 height 6
click at [56, 12] on input "4Lvyq2TJ6luFgmXerZFFLfxx" at bounding box center [88, 9] width 135 height 7
paste input "8uP7G7k69JeFMkoYhJ8SvHNU"
type input "8uP7G7k69JeFMkoYhJ8SvHNU"
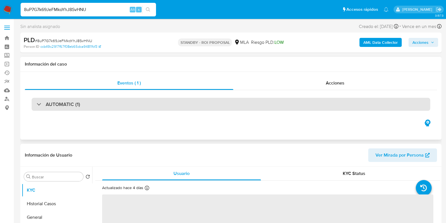
select select "10"
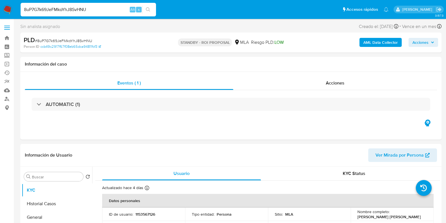
scroll to position [35, 0]
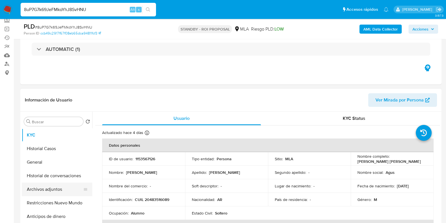
click at [44, 190] on button "Archivos adjuntos" at bounding box center [55, 189] width 66 height 14
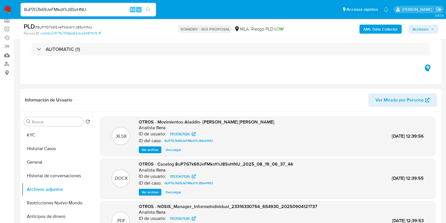
click at [181, 192] on span "Descargar" at bounding box center [174, 192] width 16 height 6
click at [45, 133] on button "KYC" at bounding box center [55, 135] width 66 height 14
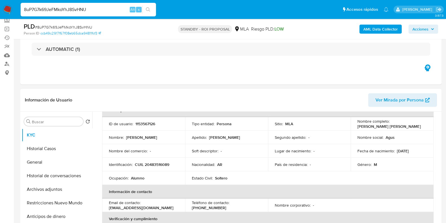
scroll to position [0, 0]
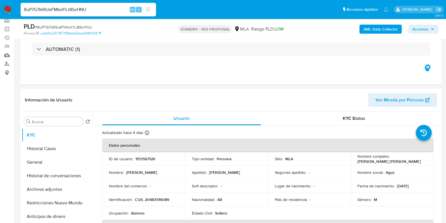
click at [78, 11] on input "8uP7G7k69JeFMkoYhJ8SvHNU" at bounding box center [88, 9] width 135 height 7
paste input "0UMjABHqB0cNmIccoq2M3kfF"
type input "0UMjABHqB0cNmIccoq2M3kfF"
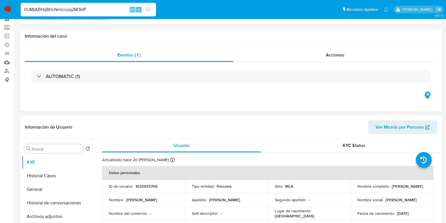
select select "10"
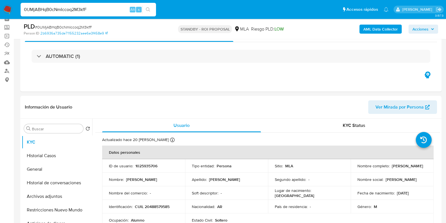
scroll to position [70, 0]
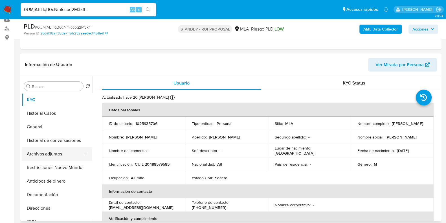
click at [45, 151] on button "Archivos adjuntos" at bounding box center [55, 154] width 66 height 14
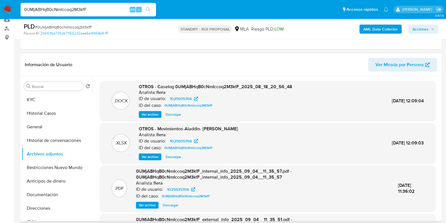
click at [169, 114] on span "Descargar" at bounding box center [174, 114] width 16 height 6
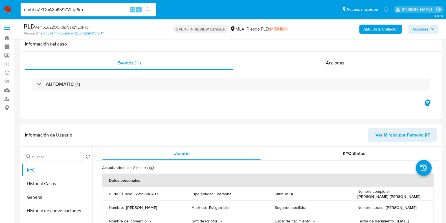
select select "10"
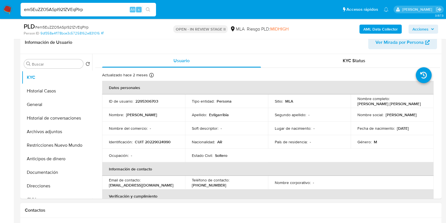
scroll to position [93, 0]
click at [87, 8] on input "em5EuZZO5ASpI921ZVEqPlrp" at bounding box center [88, 9] width 135 height 7
paste input "SJgDxuQcSRR4Z276r36i5j3F"
type input "SJgDxuQcSRR4Z276r36i5j3F"
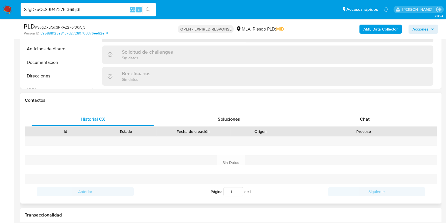
scroll to position [212, 0]
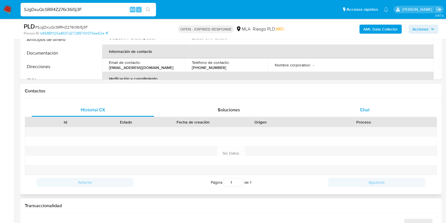
select select "10"
click at [365, 109] on span "Chat" at bounding box center [365, 109] width 10 height 6
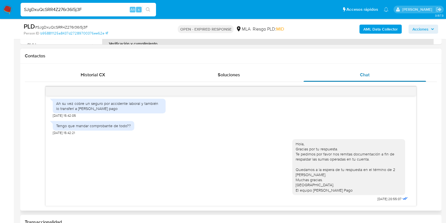
scroll to position [282, 0]
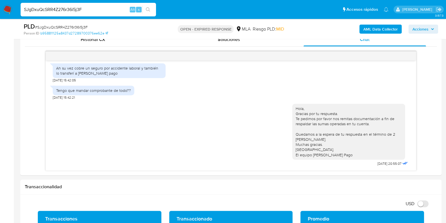
click at [66, 10] on input "SJgDxuQcSRR4Z276r36i5j3F" at bounding box center [88, 9] width 135 height 7
paste input "IrX9QSsyy6F34BXSGy1U9fQB"
type input "IrX9QSsyy6F34BXSGy1U9fQB"
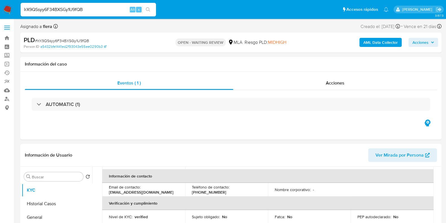
scroll to position [239, 0]
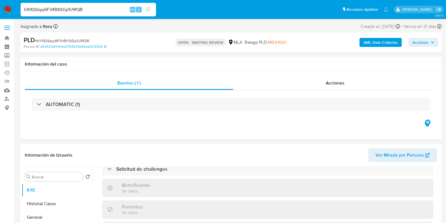
select select "10"
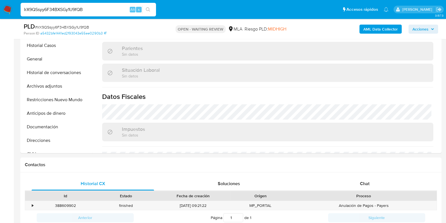
scroll to position [176, 0]
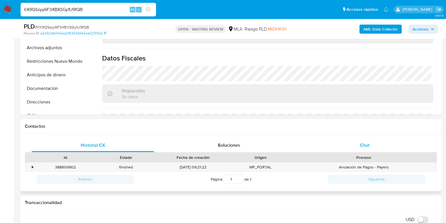
click at [361, 146] on span "Chat" at bounding box center [365, 145] width 10 height 6
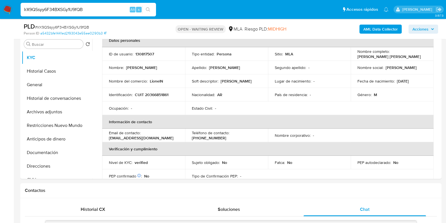
scroll to position [70, 0]
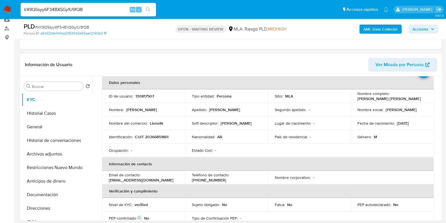
click at [70, 9] on input "IrX9QSsyy6F34BXSGy1U9fQB" at bounding box center [88, 9] width 135 height 7
paste input "LgTfKG5QvkpmND7aLLgEYG6n"
type input "LgTfKG5QvkpmND7aLLgEYG6n"
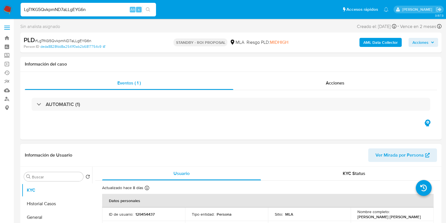
select select "10"
click at [142, 216] on p "129454437" at bounding box center [144, 213] width 19 height 5
copy p "129454437"
drag, startPoint x: 403, startPoint y: 218, endPoint x: 356, endPoint y: 218, distance: 46.8
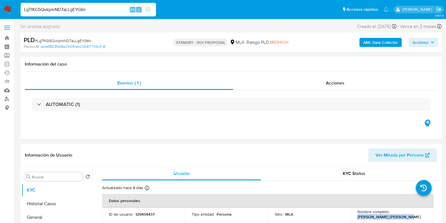
click at [357, 218] on div "Nombre completo : Franco Mauricio Marsella" at bounding box center [391, 214] width 69 height 10
copy p "Franco Mauricio Marsella"
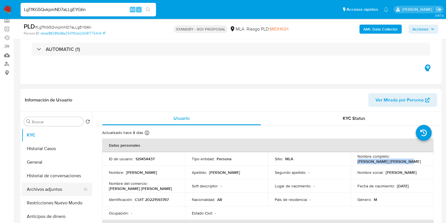
click at [52, 192] on button "Archivos adjuntos" at bounding box center [55, 189] width 66 height 14
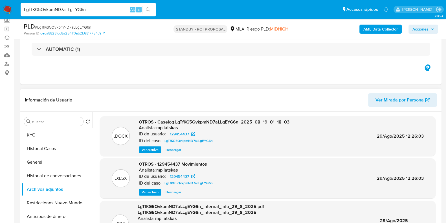
click at [173, 147] on span "Descargar" at bounding box center [174, 150] width 16 height 6
click at [173, 191] on span "Descargar" at bounding box center [174, 192] width 16 height 6
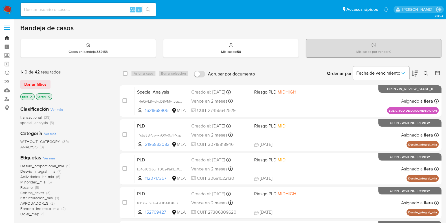
click at [6, 39] on link "Bandeja" at bounding box center [33, 38] width 67 height 9
